Goal: Information Seeking & Learning: Check status

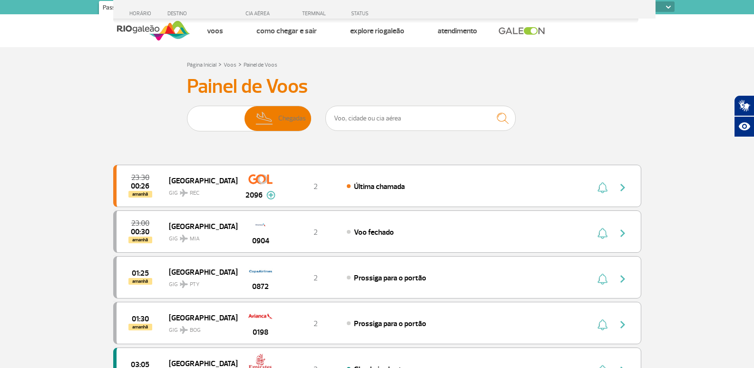
select select
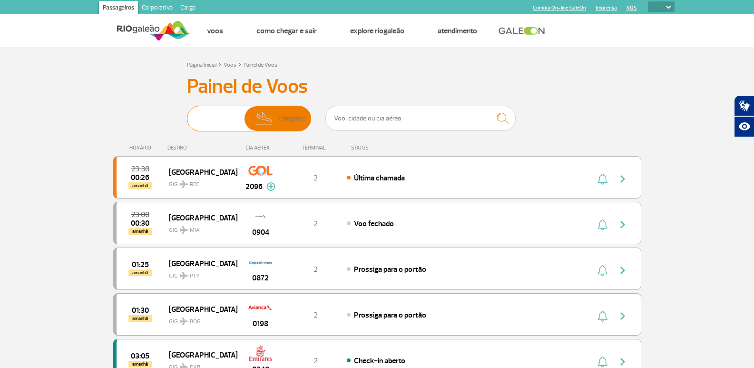
click at [200, 120] on img at bounding box center [206, 118] width 30 height 25
click at [187, 114] on input "Partidas Chegadas" at bounding box center [187, 114] width 0 height 0
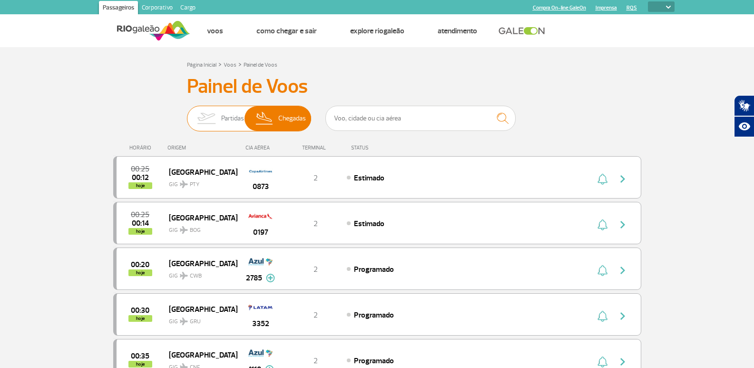
click at [215, 118] on img at bounding box center [206, 118] width 30 height 25
click at [187, 114] on input "Partidas Chegadas" at bounding box center [187, 114] width 0 height 0
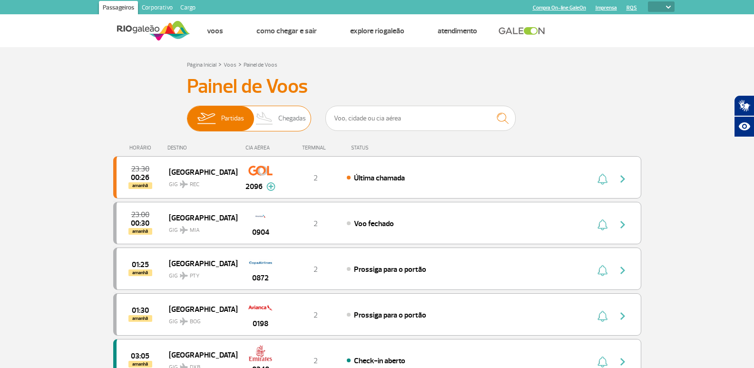
click at [289, 123] on span "Chegadas" at bounding box center [292, 118] width 28 height 25
click at [187, 114] on input "Partidas Chegadas" at bounding box center [187, 114] width 0 height 0
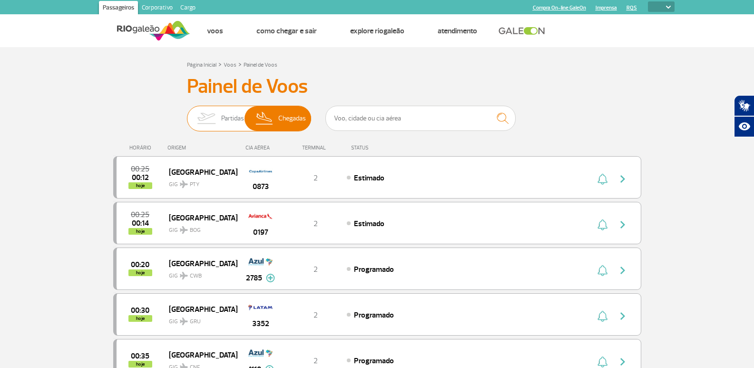
click at [217, 121] on img at bounding box center [206, 118] width 30 height 25
click at [187, 114] on input "Partidas Chegadas" at bounding box center [187, 114] width 0 height 0
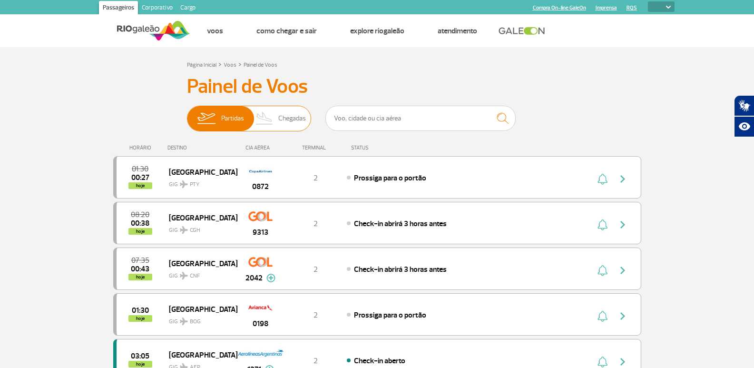
click at [278, 115] on span "Chegadas" at bounding box center [292, 118] width 28 height 25
click at [187, 114] on input "Partidas Chegadas" at bounding box center [187, 114] width 0 height 0
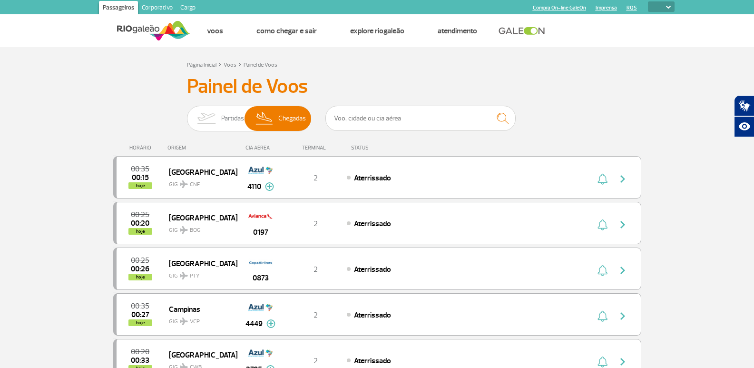
click at [221, 108] on span "Partidas" at bounding box center [232, 118] width 23 height 25
click at [187, 114] on input "Partidas Chegadas" at bounding box center [187, 114] width 0 height 0
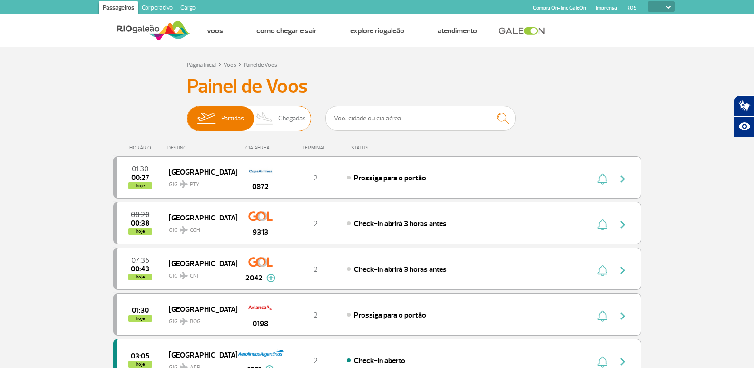
click at [291, 113] on span "Chegadas" at bounding box center [292, 118] width 28 height 25
click at [187, 114] on input "Partidas Chegadas" at bounding box center [187, 114] width 0 height 0
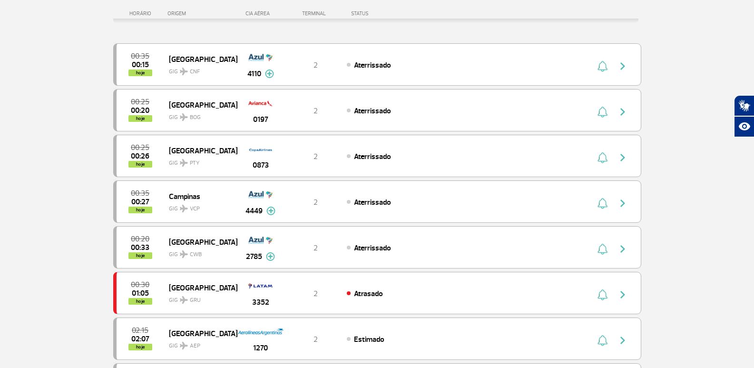
scroll to position [143, 0]
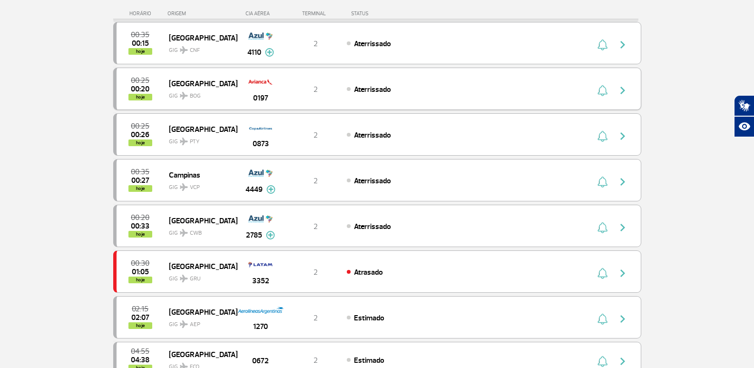
click at [619, 86] on img "button" at bounding box center [622, 90] width 11 height 11
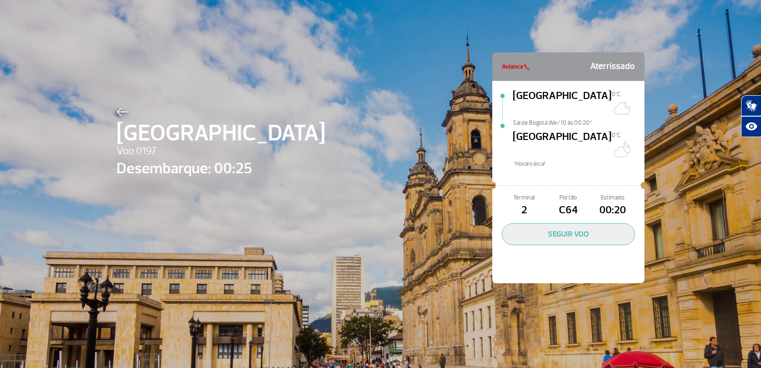
click at [118, 110] on img at bounding box center [123, 112] width 12 height 9
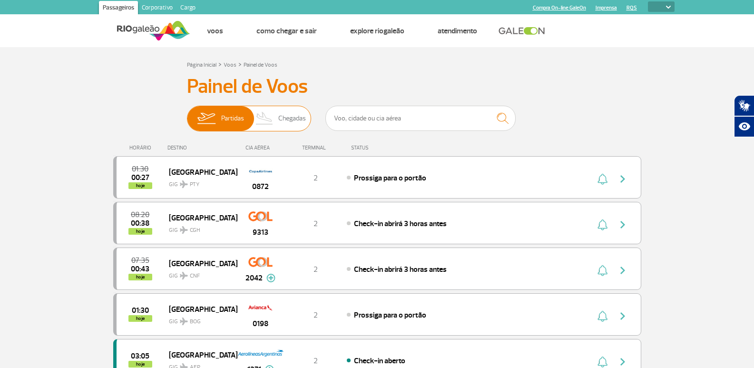
click at [277, 116] on img at bounding box center [265, 118] width 28 height 25
click at [187, 114] on input "Partidas Chegadas" at bounding box center [187, 114] width 0 height 0
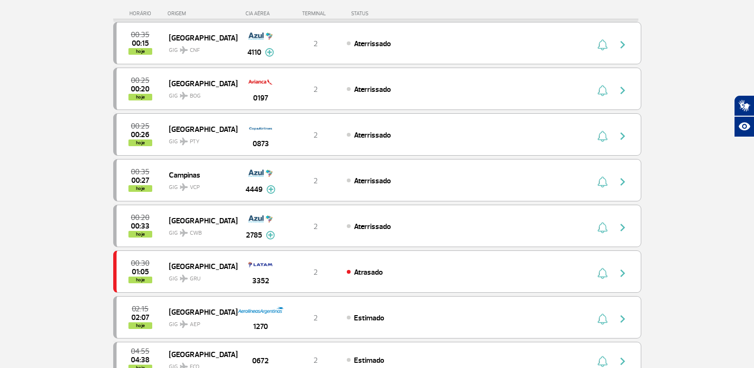
scroll to position [190, 0]
